Goal: Information Seeking & Learning: Learn about a topic

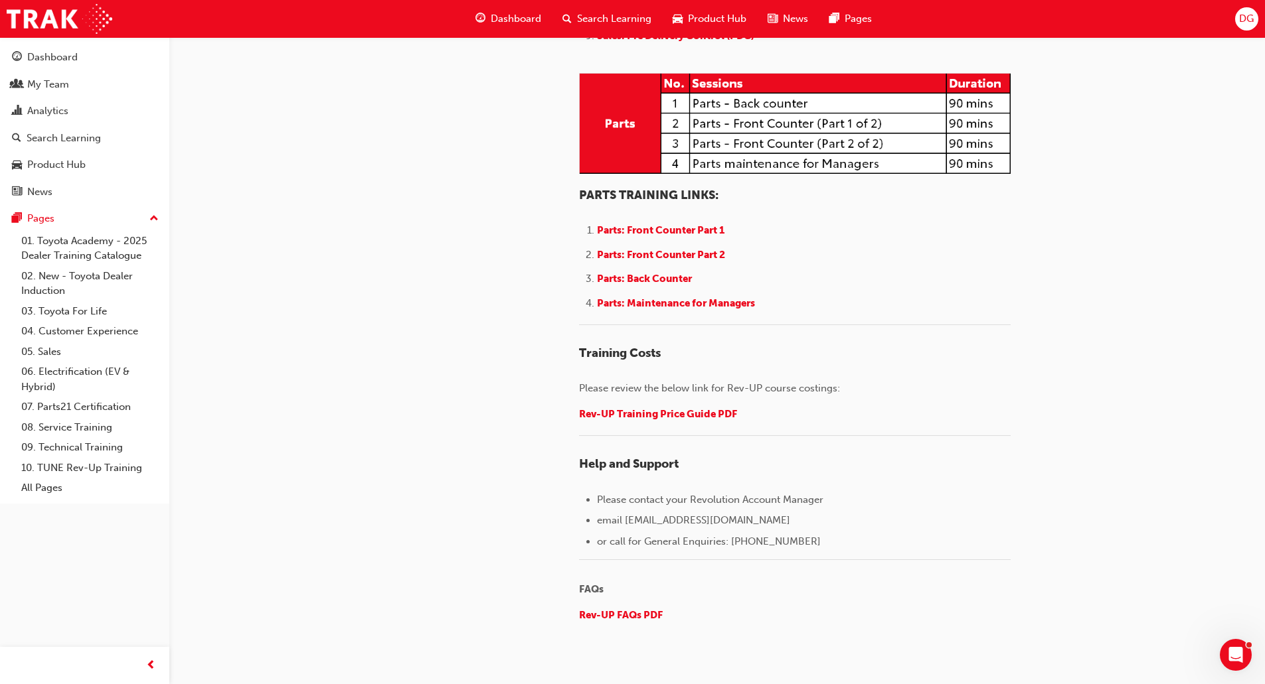
scroll to position [1637, 0]
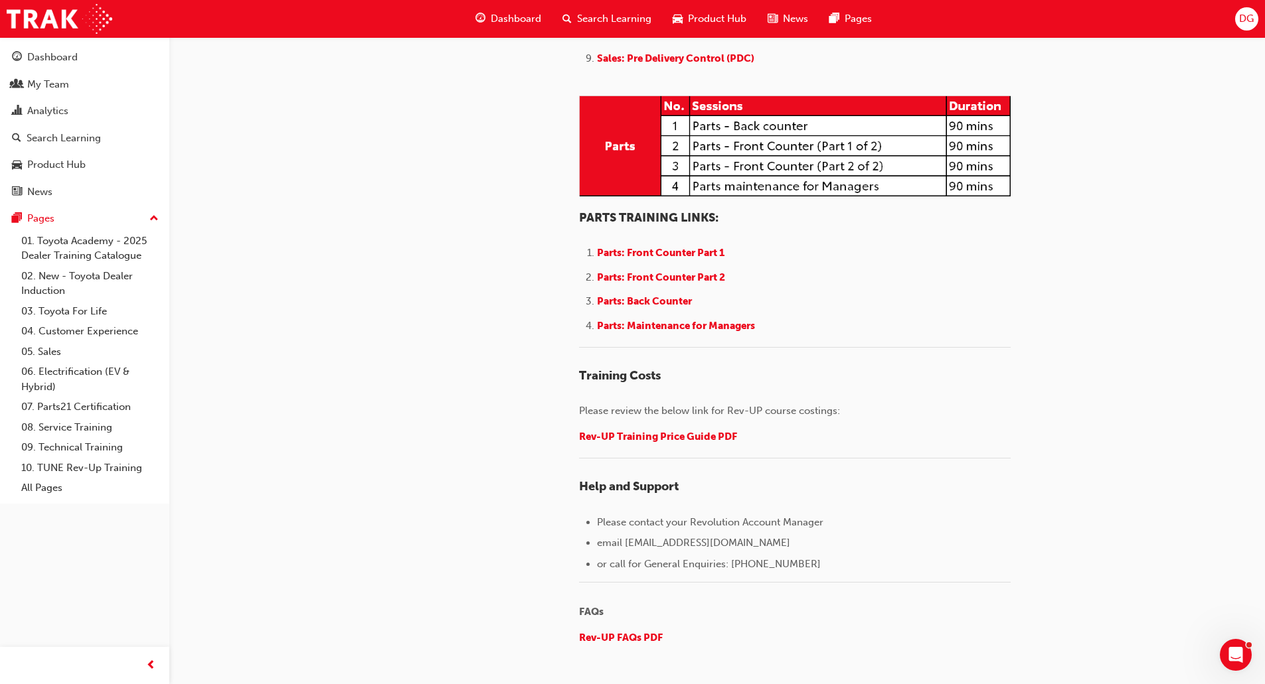
click at [706, 337] on ol "Parts: Front Counter Part 1 Parts: Front Counter Part 2 Parts: Back Counter Par…" at bounding box center [795, 291] width 432 height 92
click at [706, 332] on span "Parts: Maintenance for Managers" at bounding box center [676, 326] width 158 height 12
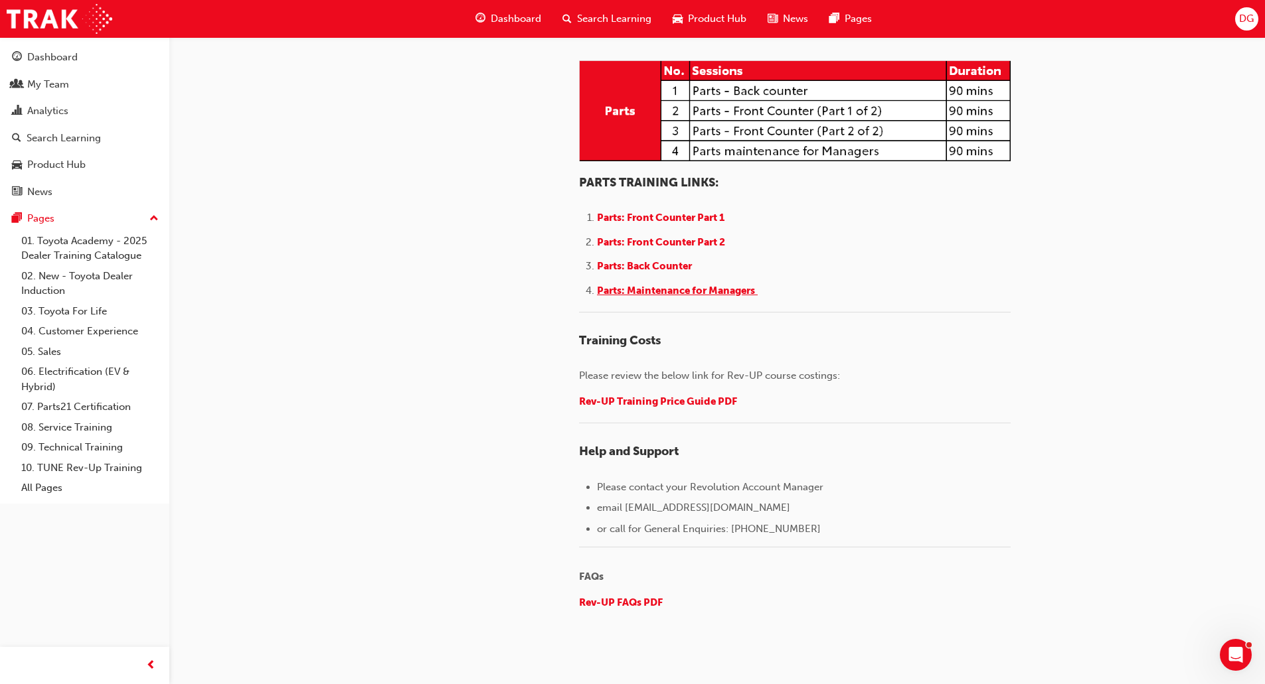
scroll to position [1770, 0]
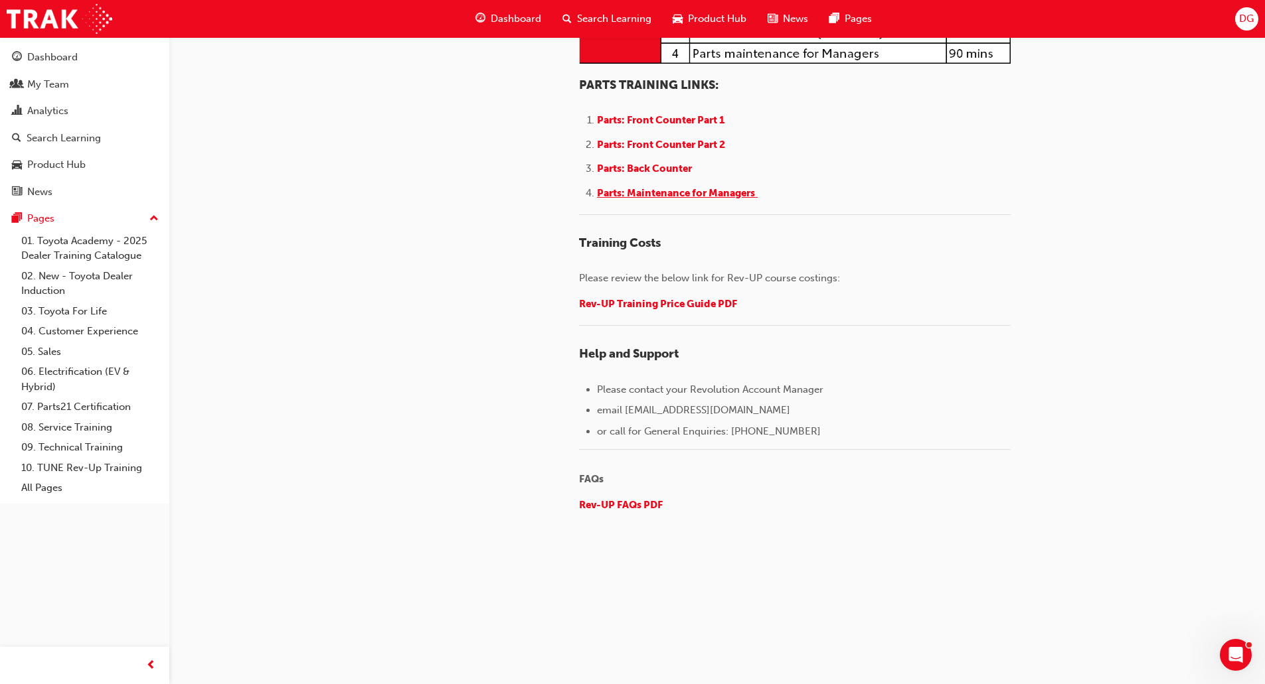
click at [684, 199] on span "Parts: Maintenance for Managers" at bounding box center [676, 193] width 158 height 12
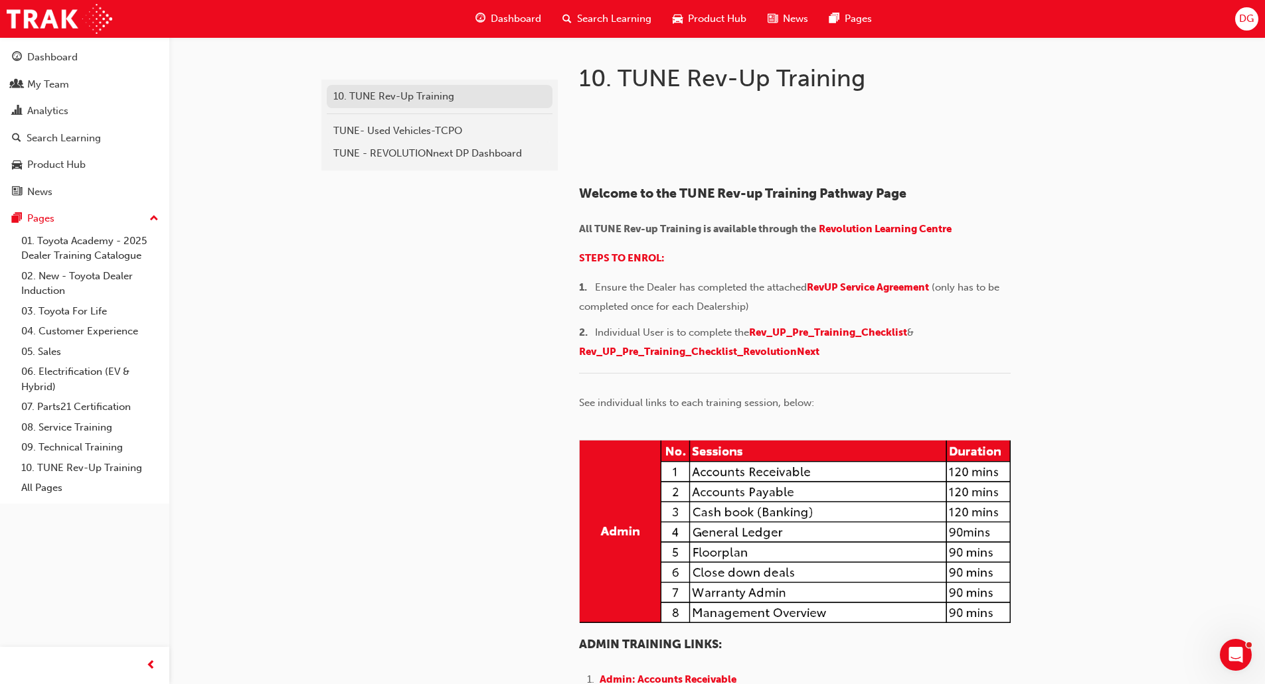
click at [397, 92] on div "10. TUNE Rev-Up Training" at bounding box center [439, 96] width 212 height 15
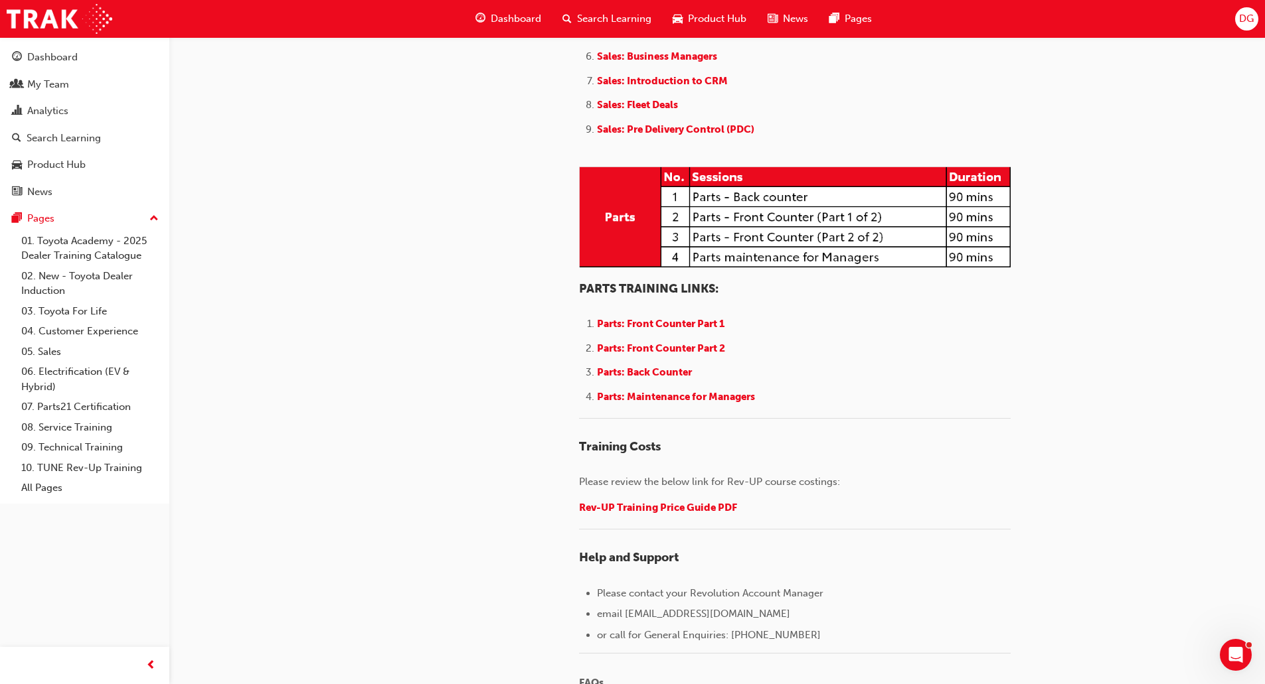
scroll to position [1726, 0]
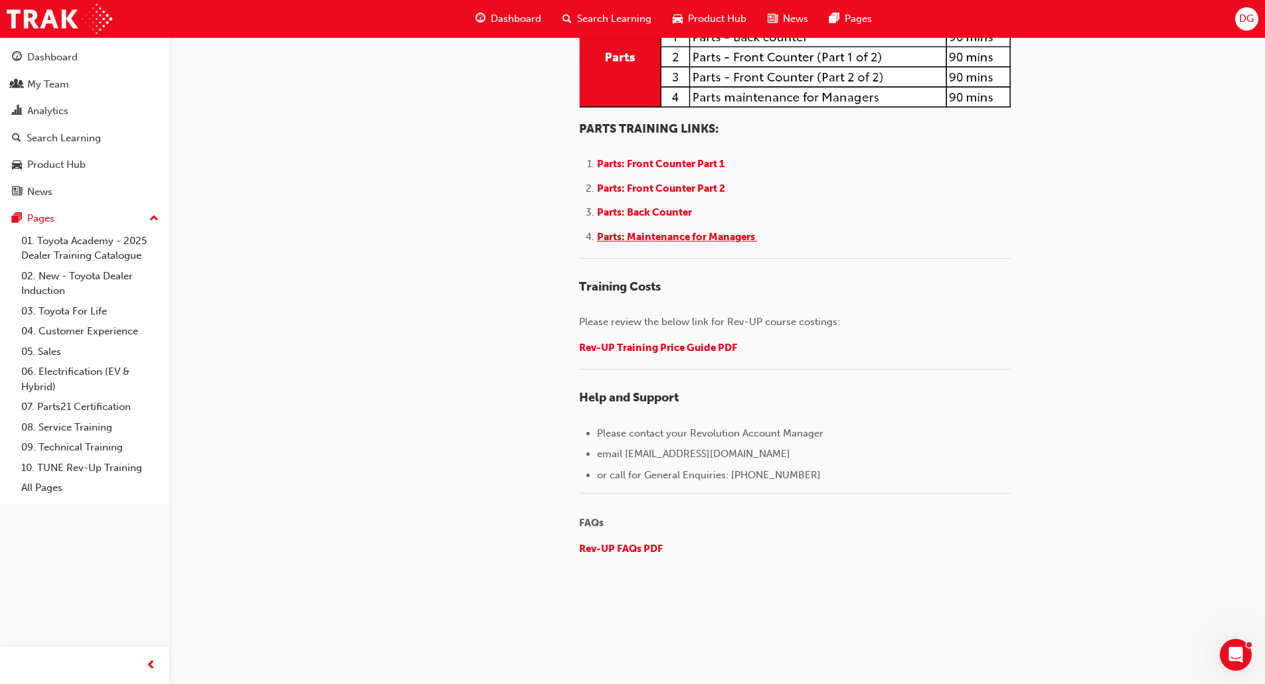
click at [647, 243] on span "Parts: Maintenance for Managers" at bounding box center [676, 237] width 158 height 12
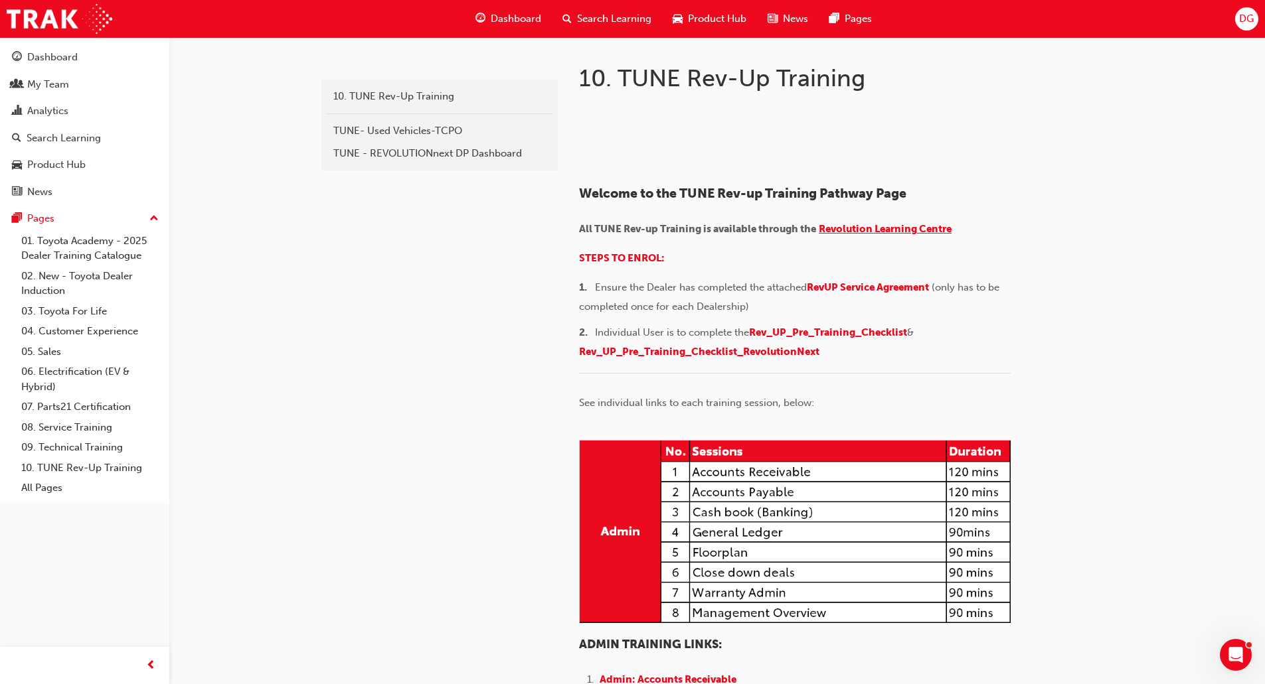
click at [866, 235] on span "Revolution Learning Centre" at bounding box center [885, 229] width 133 height 12
